Goal: Task Accomplishment & Management: Use online tool/utility

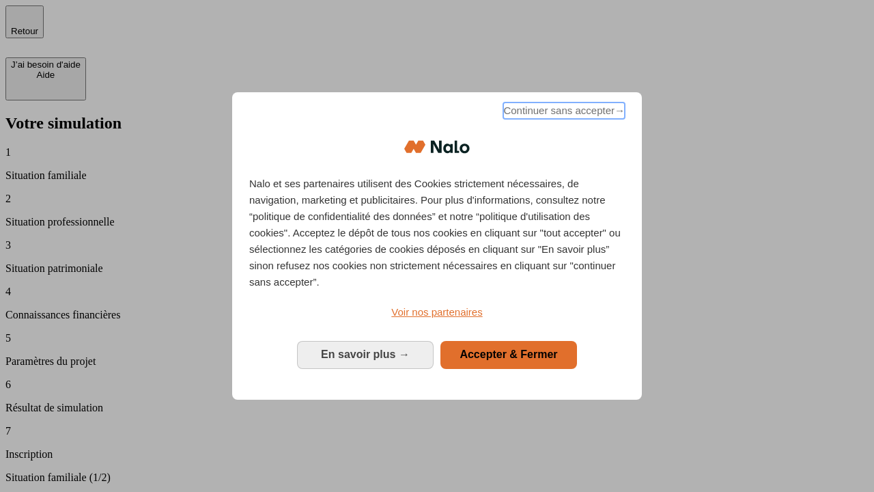
click at [563, 113] on span "Continuer sans accepter →" at bounding box center [564, 110] width 122 height 16
